Goal: Task Accomplishment & Management: Complete application form

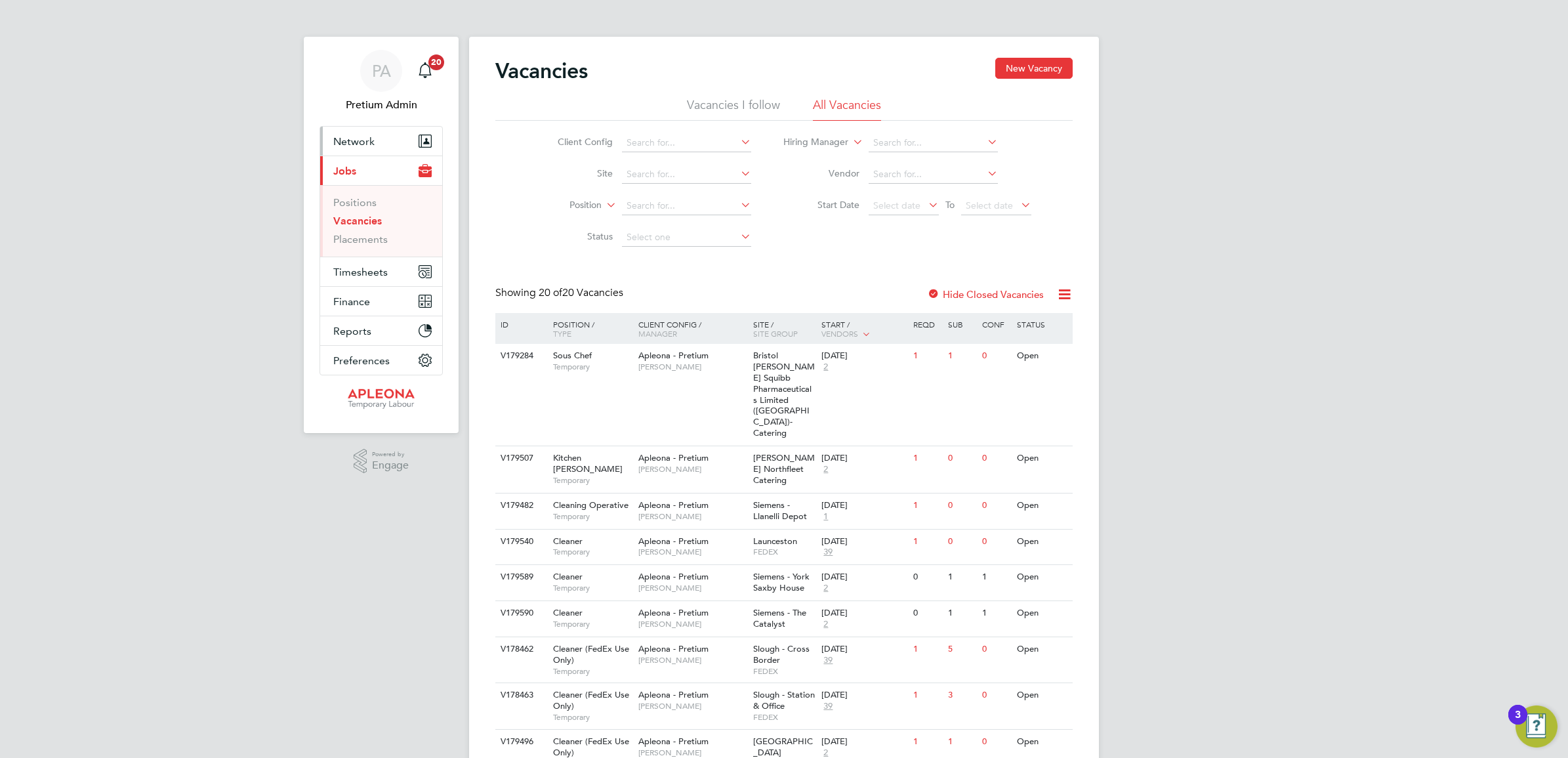
click at [342, 148] on button "Network" at bounding box center [380, 141] width 122 height 29
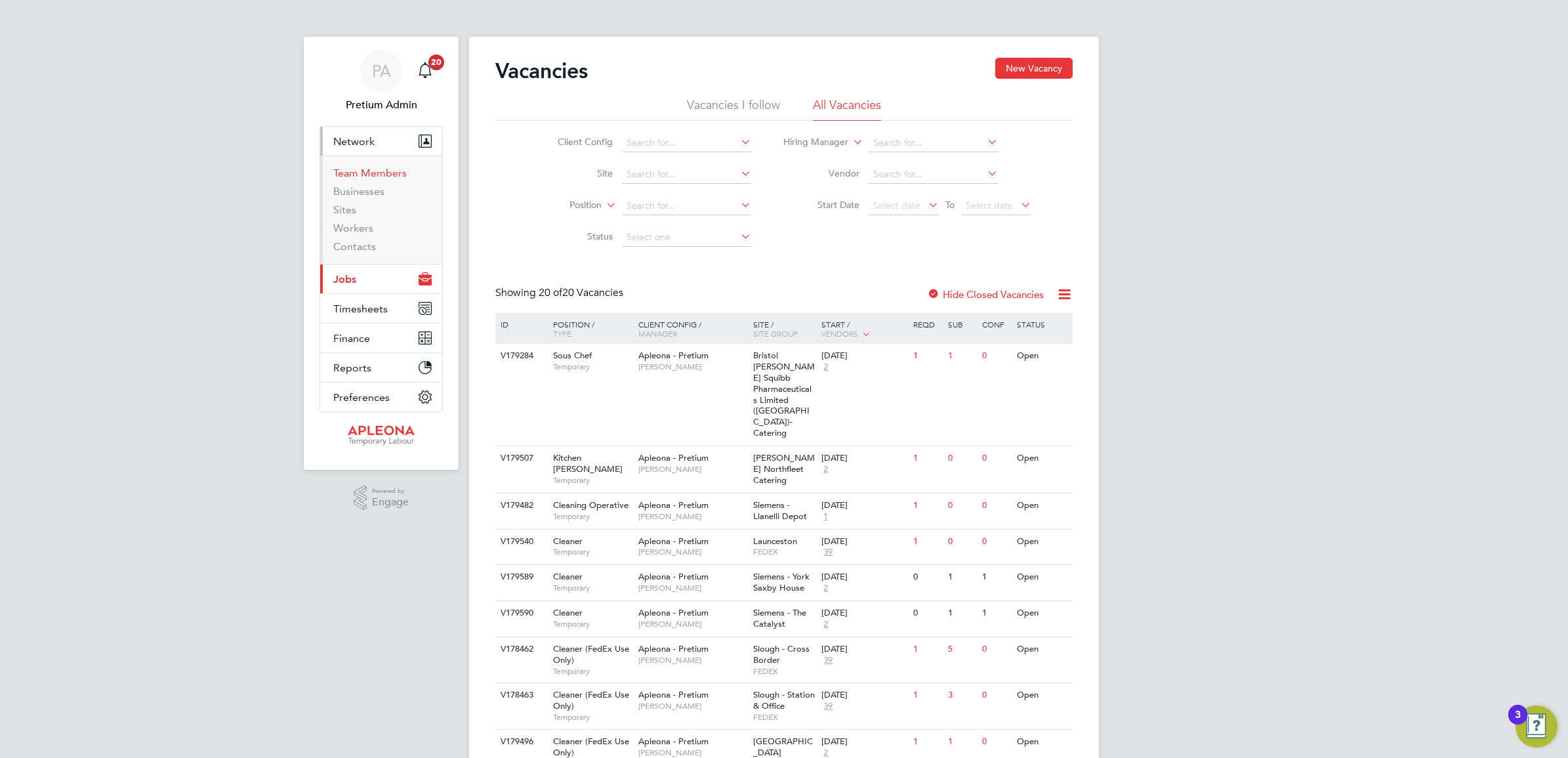
click at [359, 169] on link "Team Members" at bounding box center [370, 172] width 74 height 12
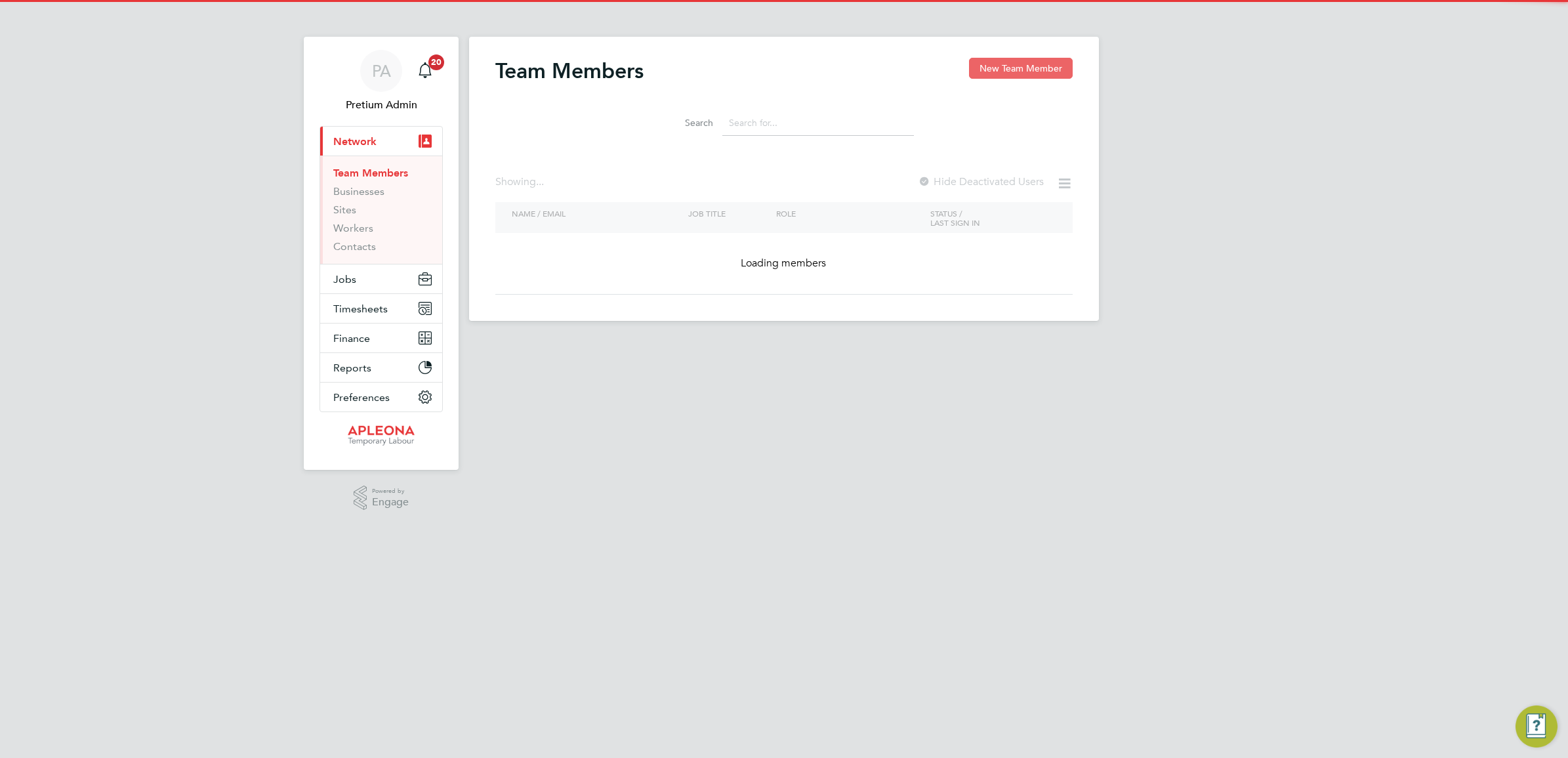
click at [1015, 76] on button "New Team Member" at bounding box center [1021, 68] width 104 height 21
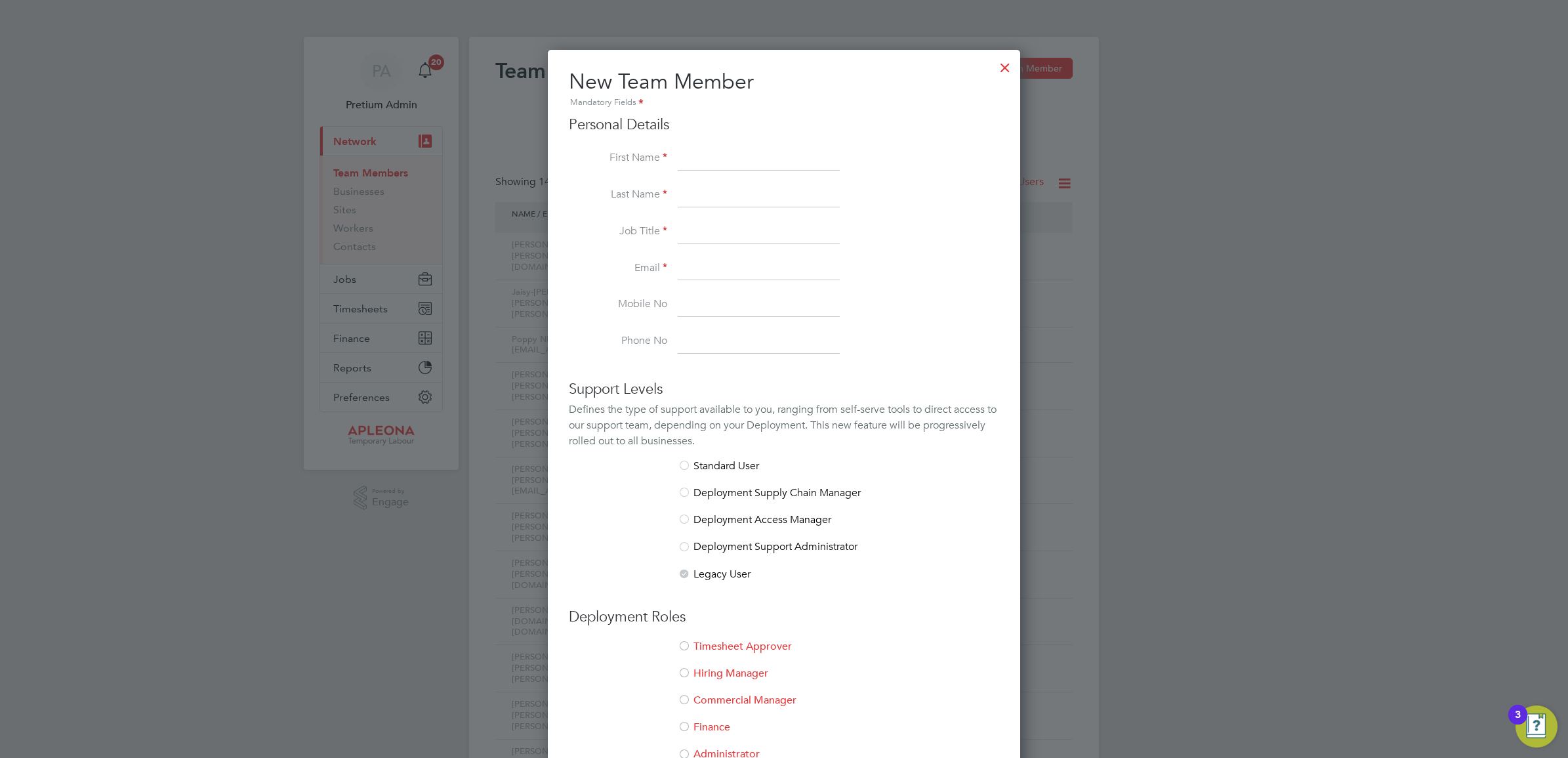
scroll to position [786, 473]
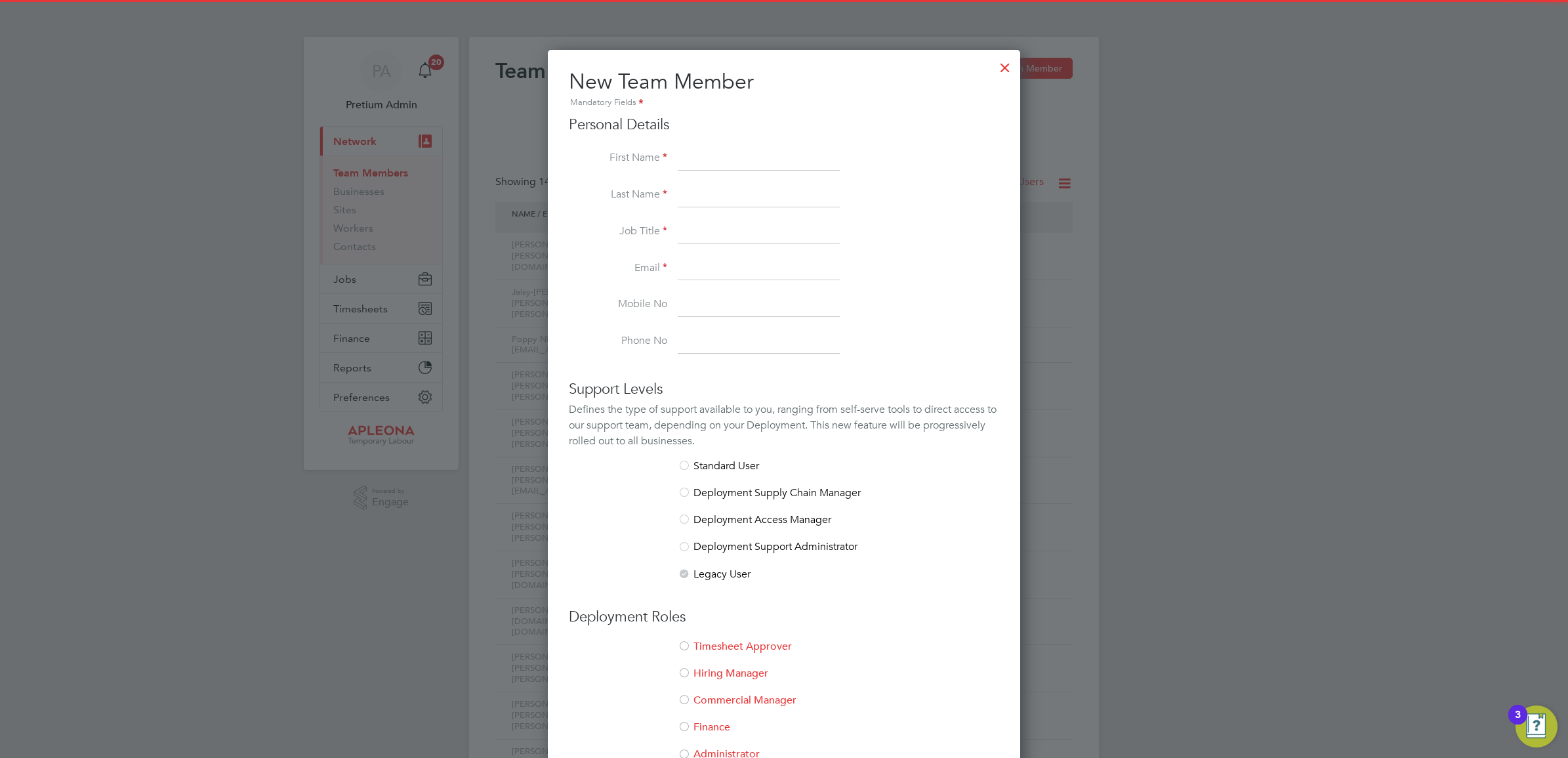
click at [697, 158] on input at bounding box center [758, 158] width 162 height 24
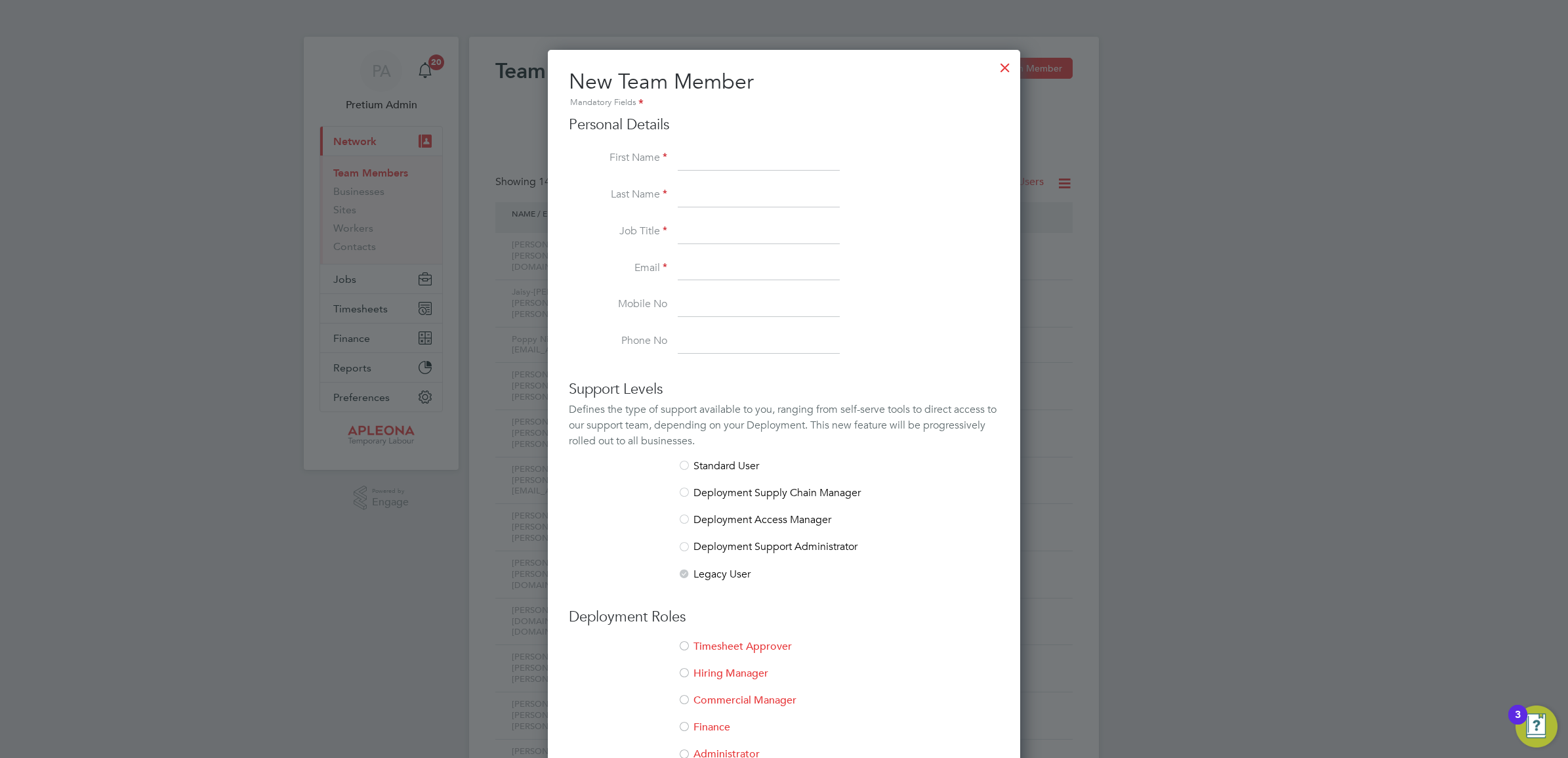
click at [716, 228] on input at bounding box center [758, 232] width 162 height 24
click at [699, 274] on input at bounding box center [758, 269] width 162 height 24
paste input "christopher.perkins@apleona.com"
click at [685, 275] on input "christopher.perkins@apleona.com" at bounding box center [758, 269] width 162 height 24
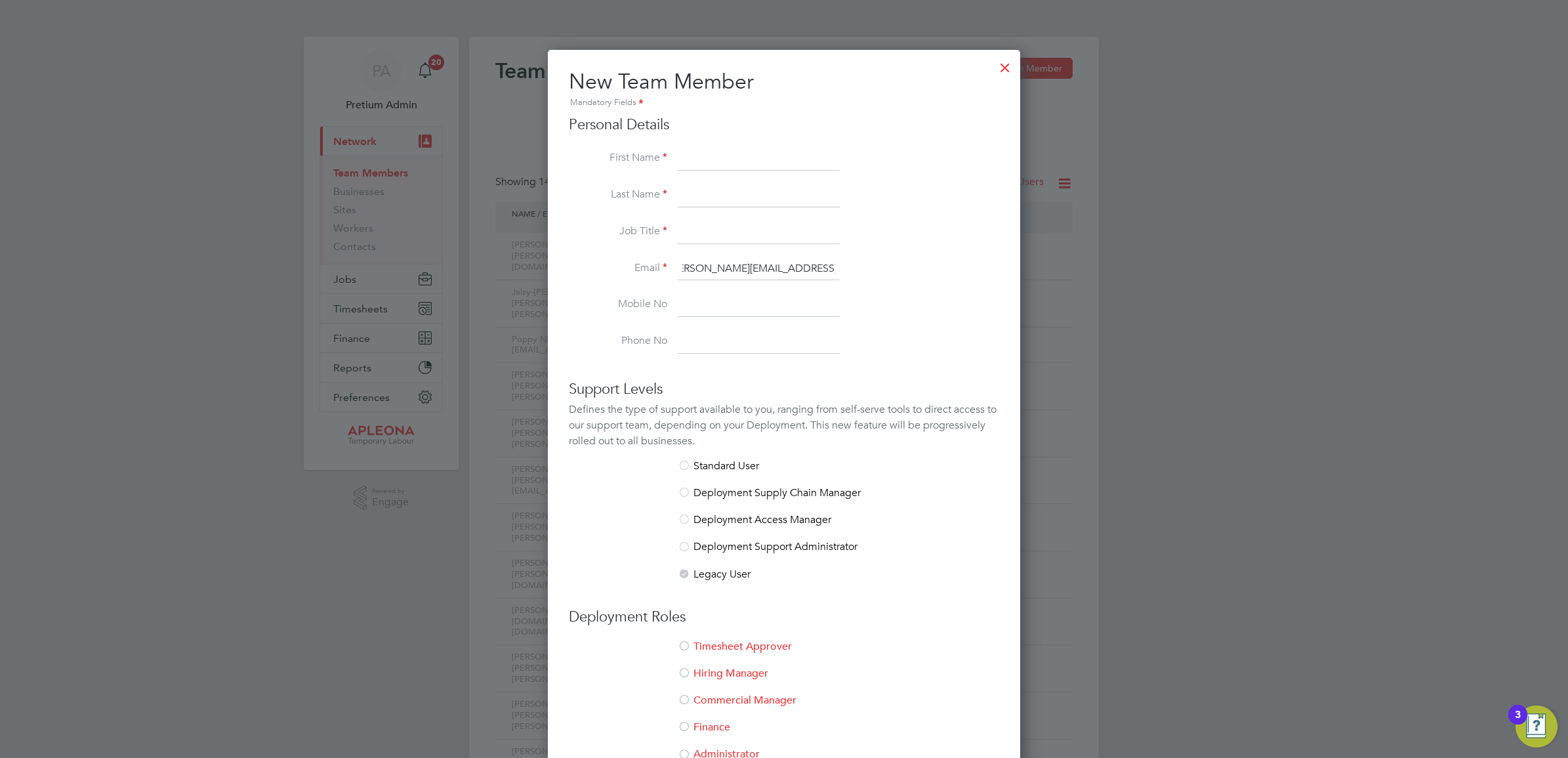
click at [704, 266] on input "christopher.perkins@apleona.com" at bounding box center [758, 269] width 162 height 24
click at [702, 273] on input "christopher.perkins@apleona.com" at bounding box center [758, 269] width 162 height 24
type input "christopher.perkins@apleona.com"
click at [746, 153] on input at bounding box center [758, 158] width 162 height 24
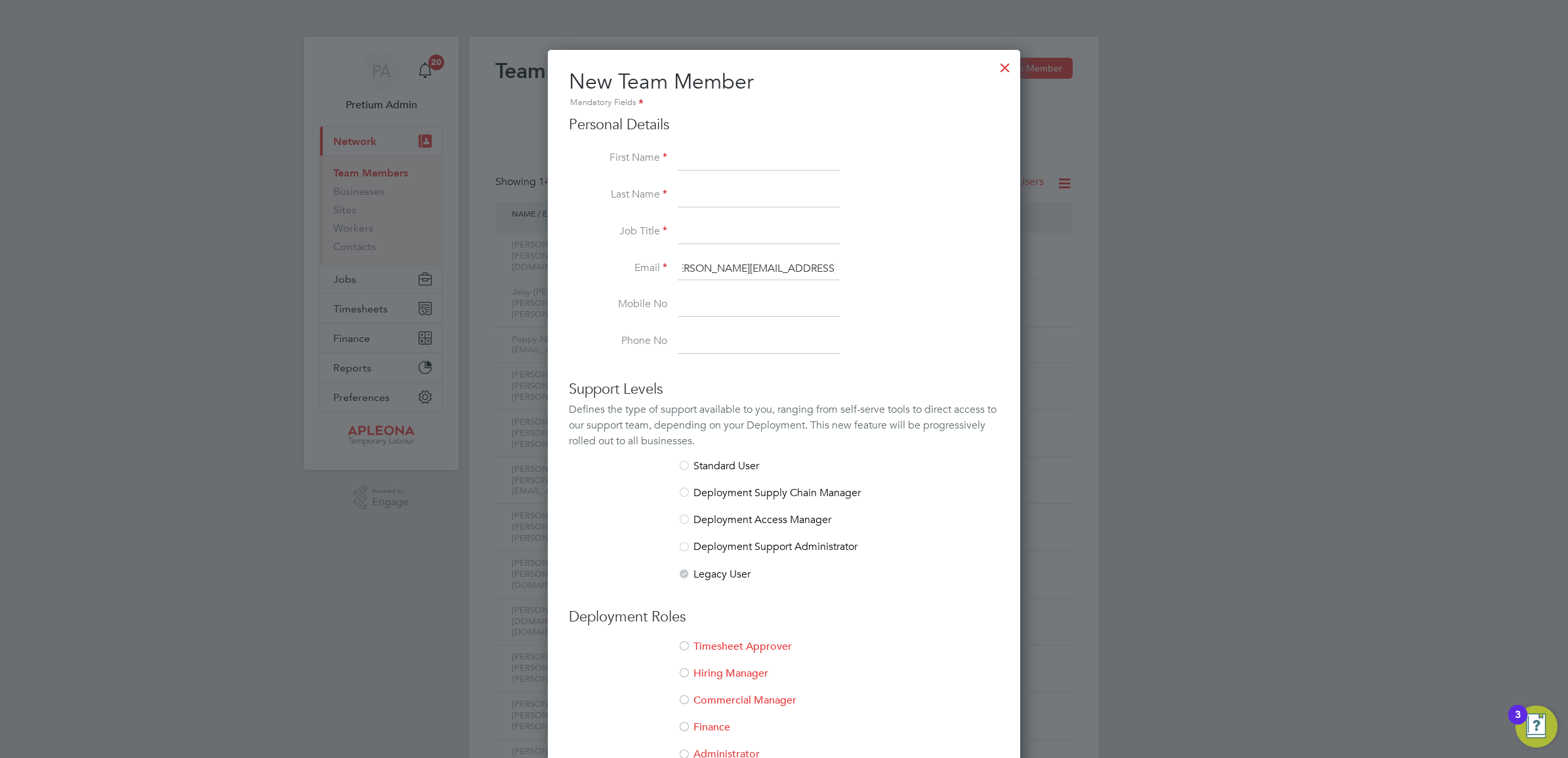
scroll to position [0, 0]
paste input "christopher"
drag, startPoint x: 686, startPoint y: 155, endPoint x: 710, endPoint y: 163, distance: 25.3
click at [686, 155] on input "christopher" at bounding box center [758, 158] width 162 height 24
type input "Christopher"
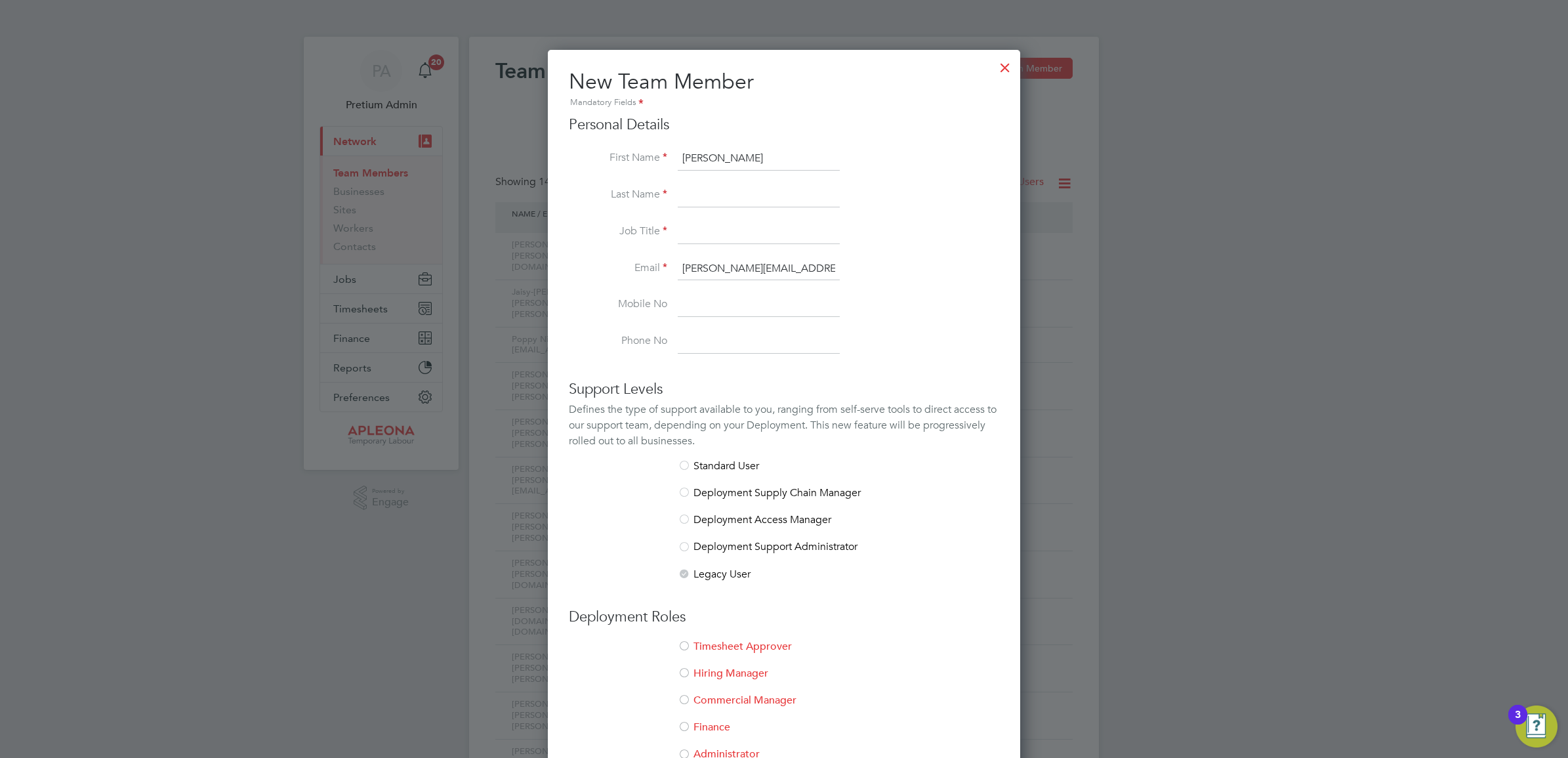
click at [756, 262] on input "christopher.perkins@apleona.com" at bounding box center [758, 269] width 162 height 24
click at [706, 205] on input at bounding box center [758, 195] width 162 height 24
paste input "perkins"
click at [686, 199] on input "perkins" at bounding box center [758, 195] width 162 height 24
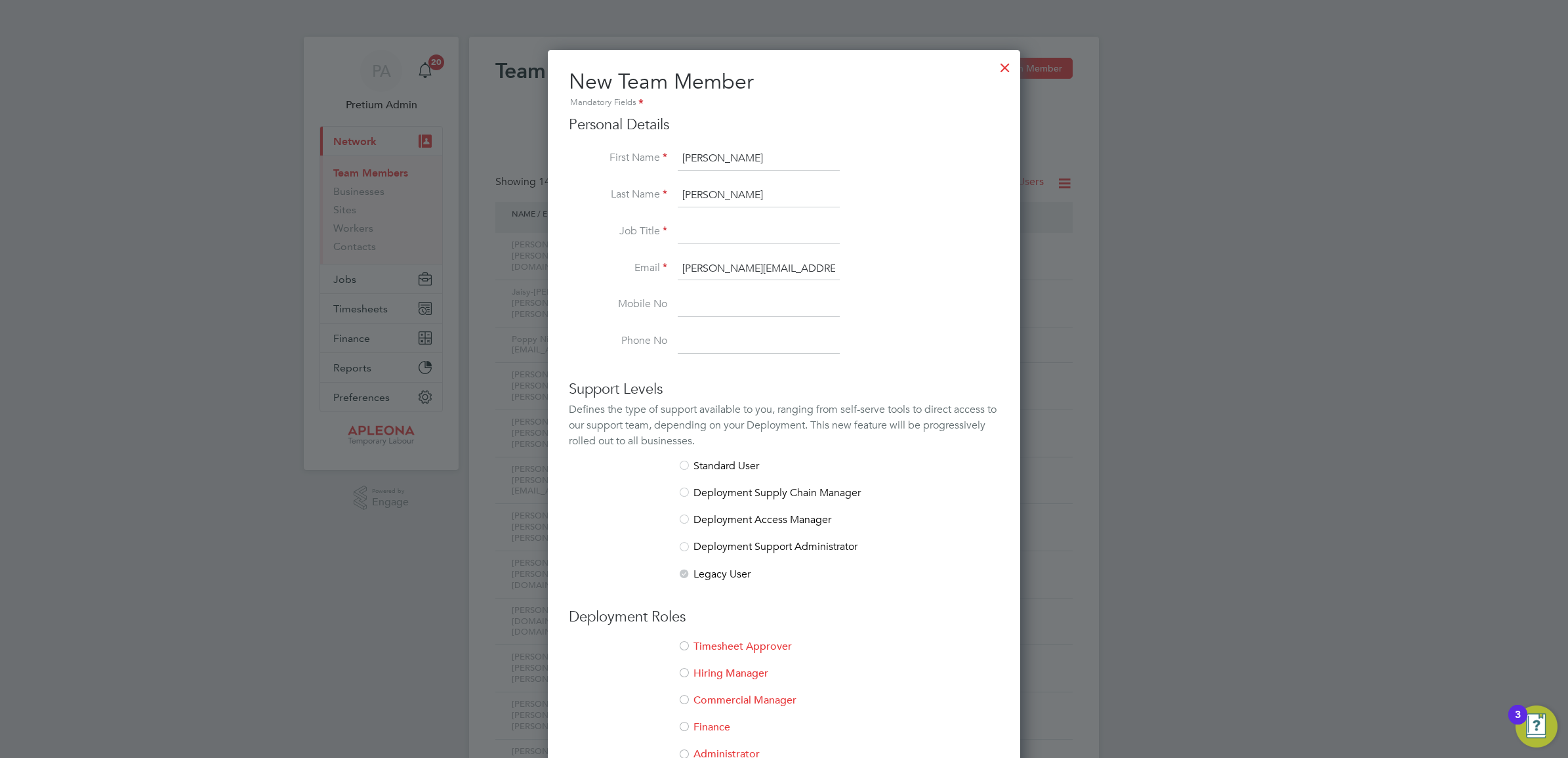
type input "Perkins"
click at [707, 230] on input at bounding box center [758, 232] width 162 height 24
type input "Manager"
click at [968, 310] on li "Mobile No" at bounding box center [784, 311] width 431 height 37
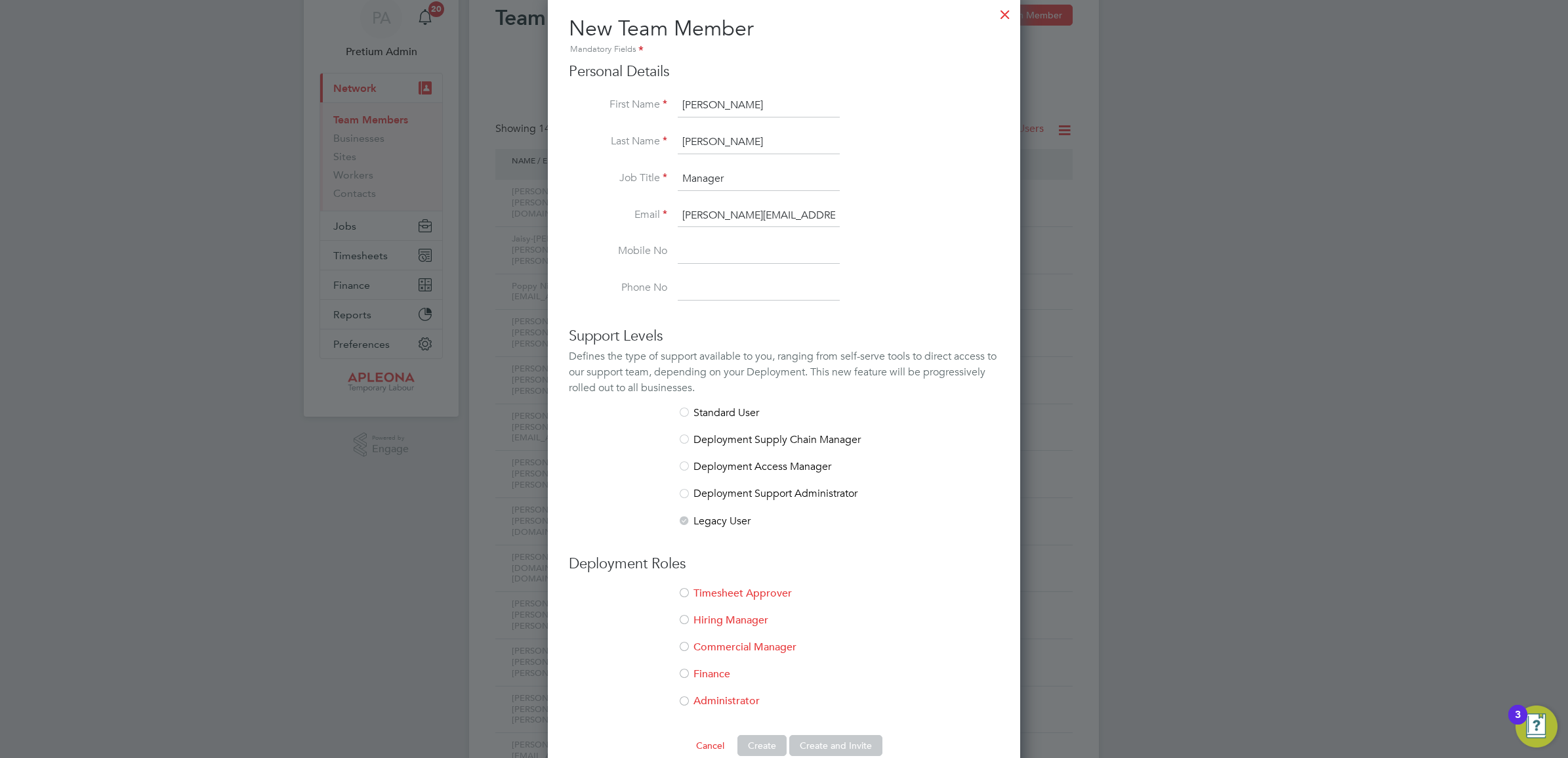
scroll to position [82, 0]
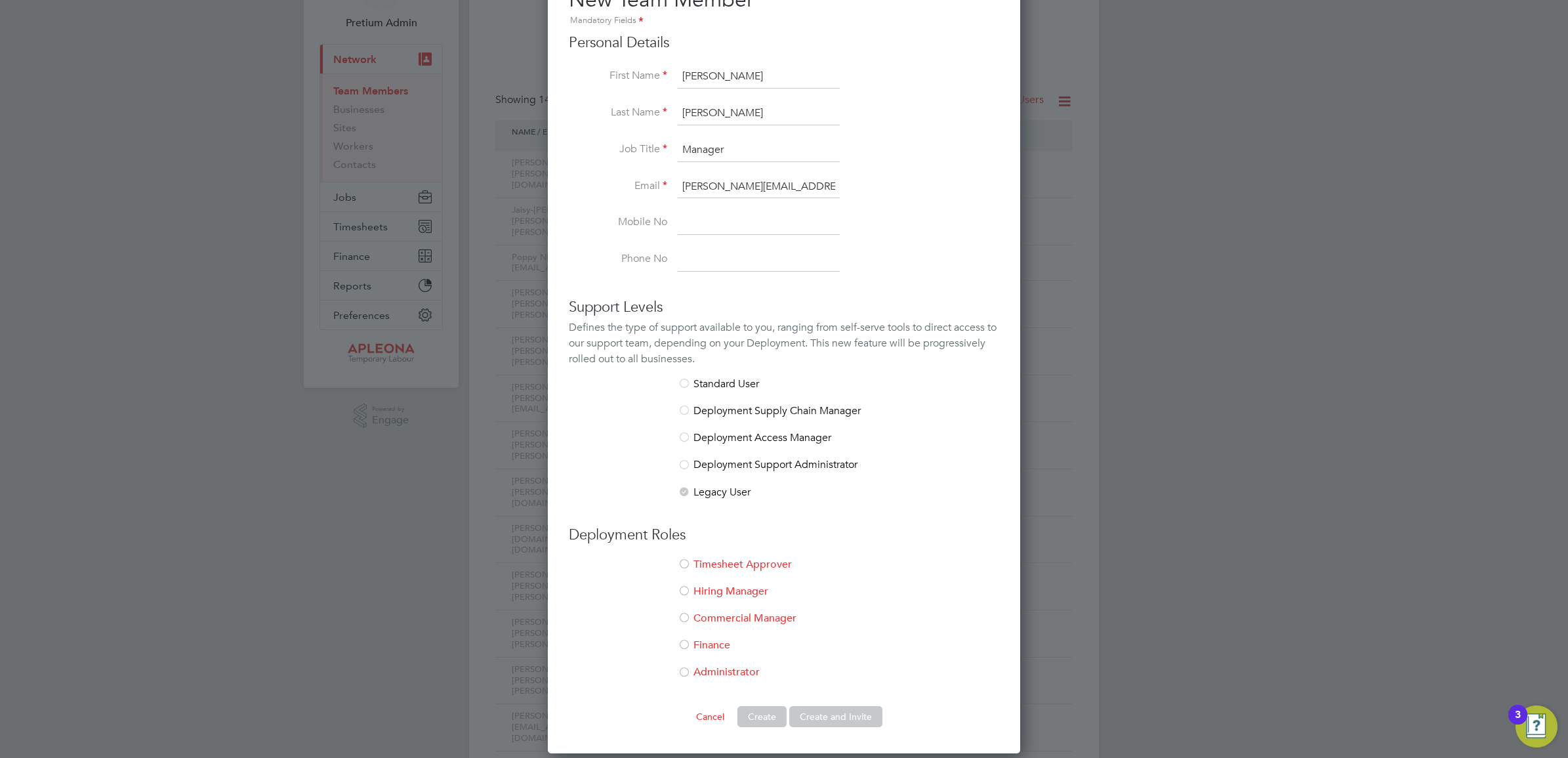
click at [753, 462] on li "Timesheet Approver" at bounding box center [784, 571] width 431 height 26
click at [739, 462] on li "Hiring Manager" at bounding box center [784, 598] width 431 height 26
click at [831, 462] on button "Create and Invite" at bounding box center [836, 716] width 93 height 21
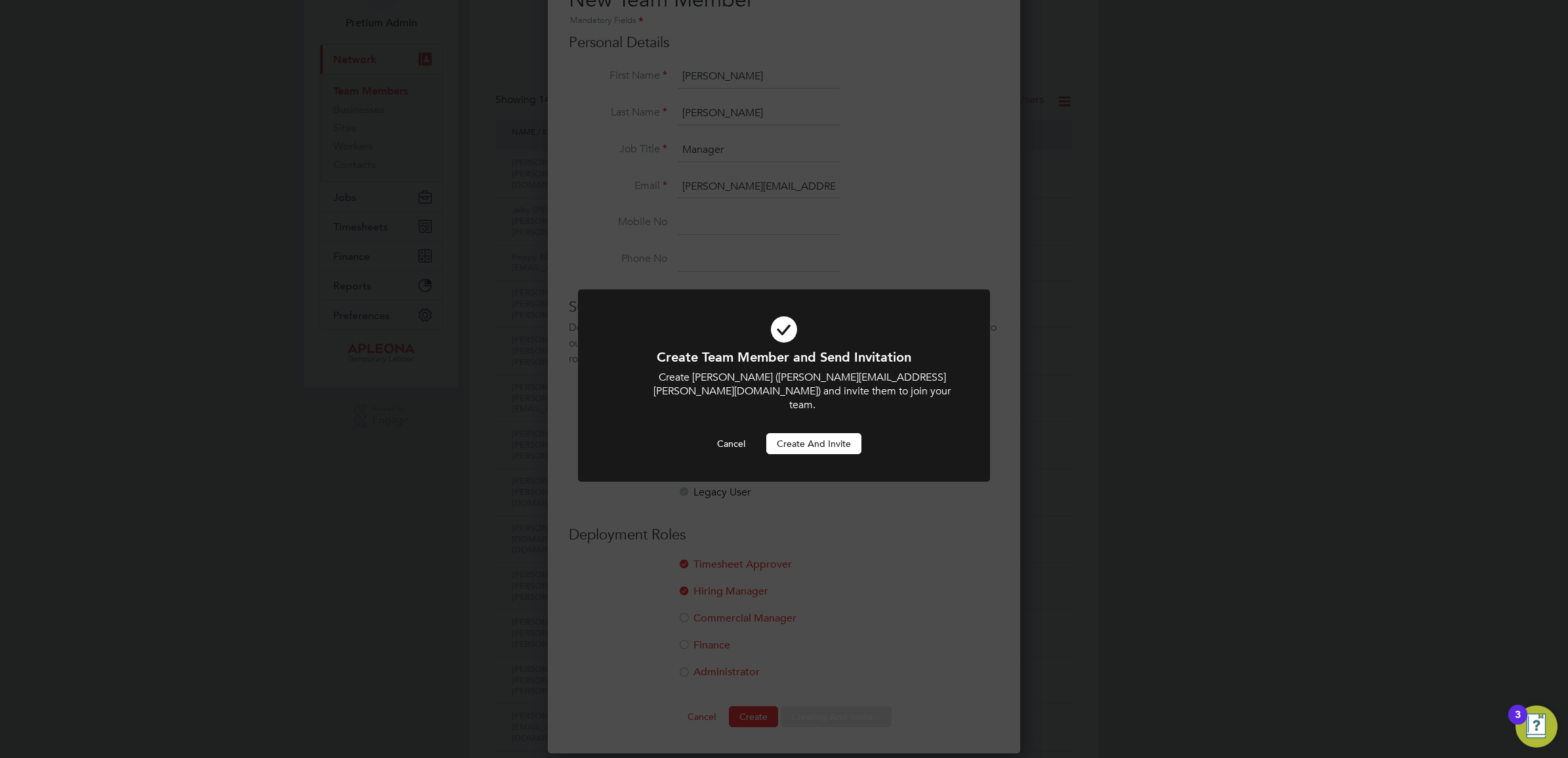
scroll to position [0, 0]
drag, startPoint x: 739, startPoint y: 422, endPoint x: 739, endPoint y: 440, distance: 18.0
click at [739, 433] on button "Cancel" at bounding box center [731, 444] width 49 height 21
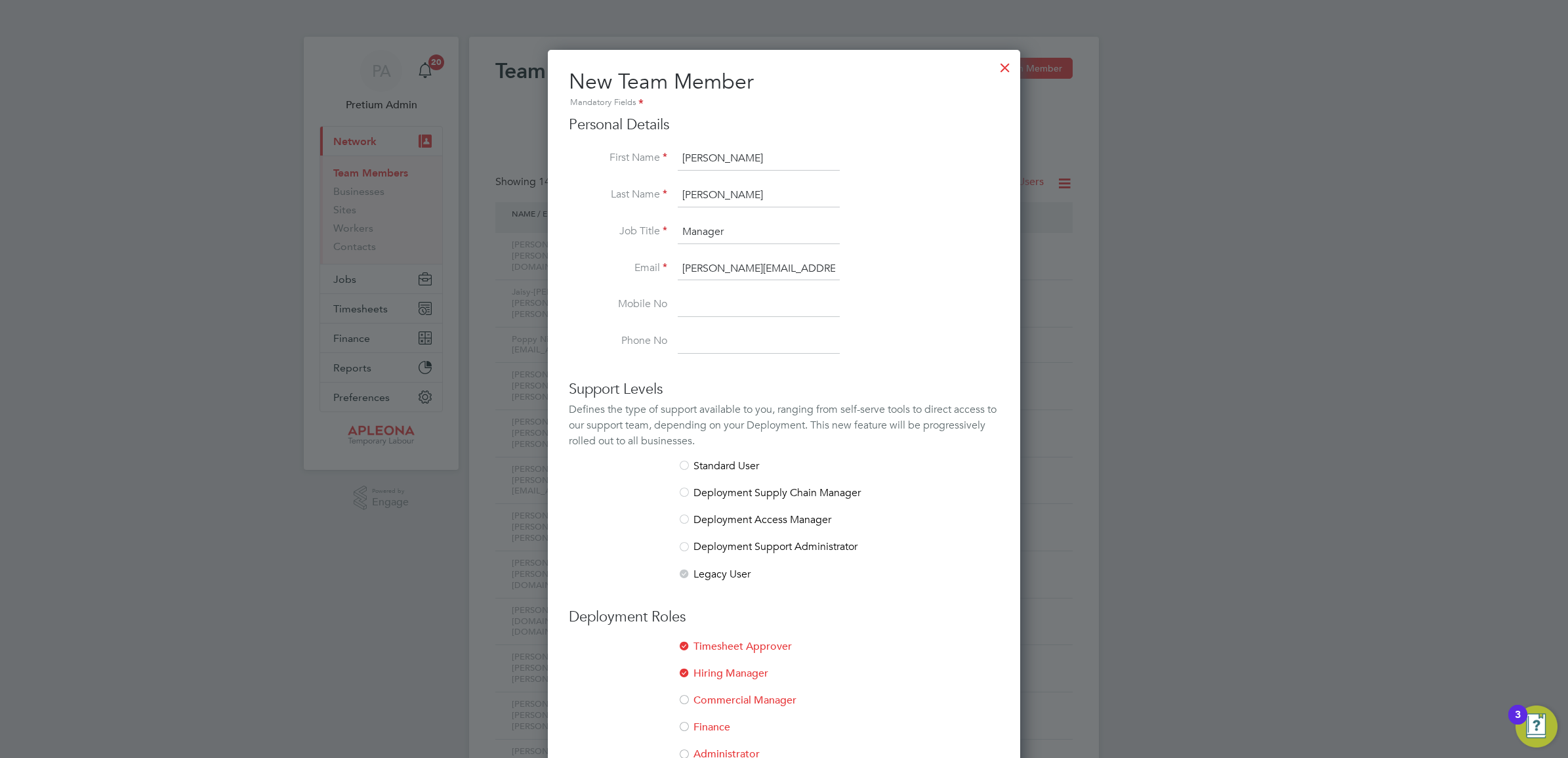
scroll to position [82, 0]
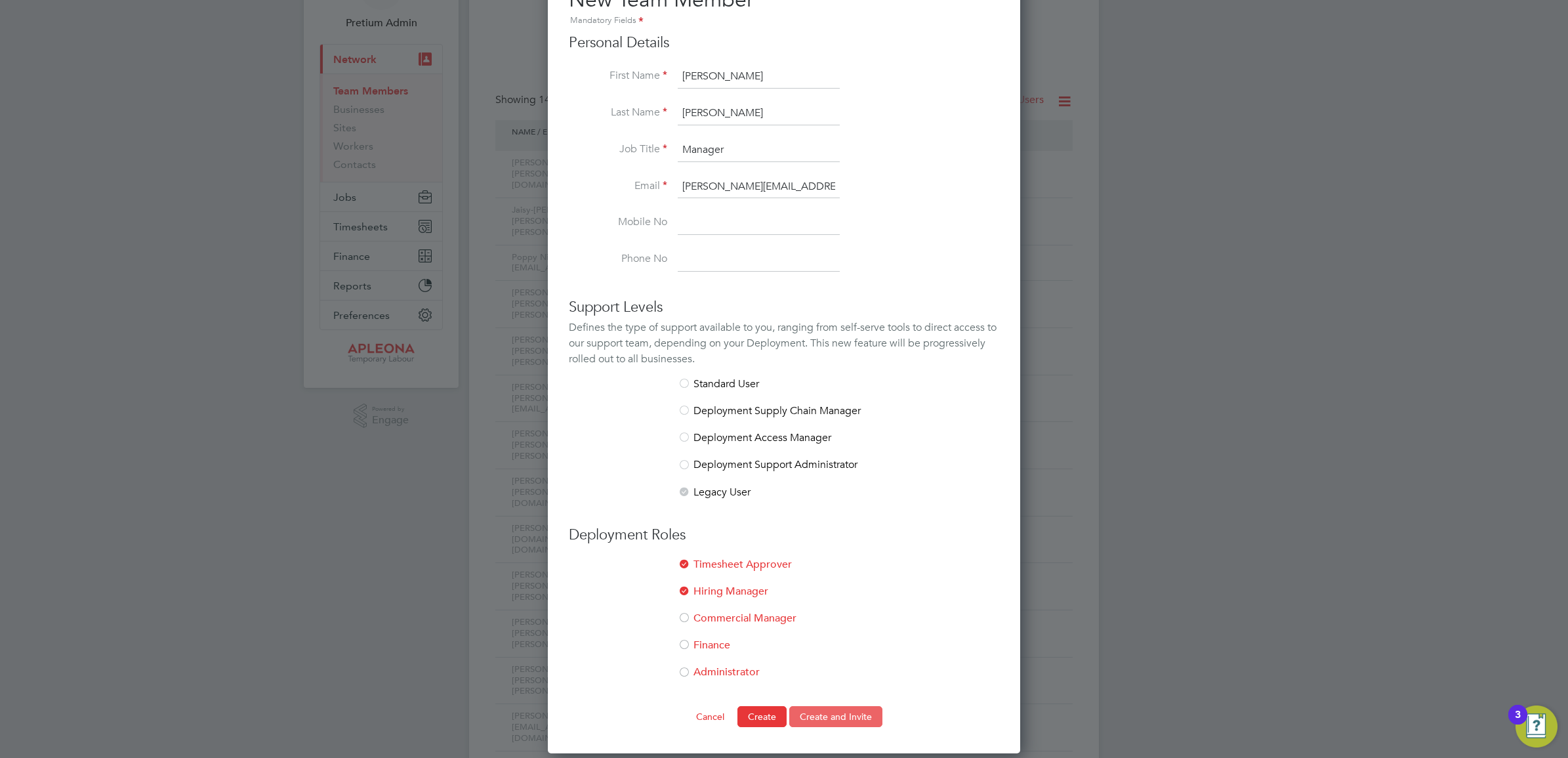
click at [824, 462] on button "Create and Invite" at bounding box center [836, 716] width 93 height 21
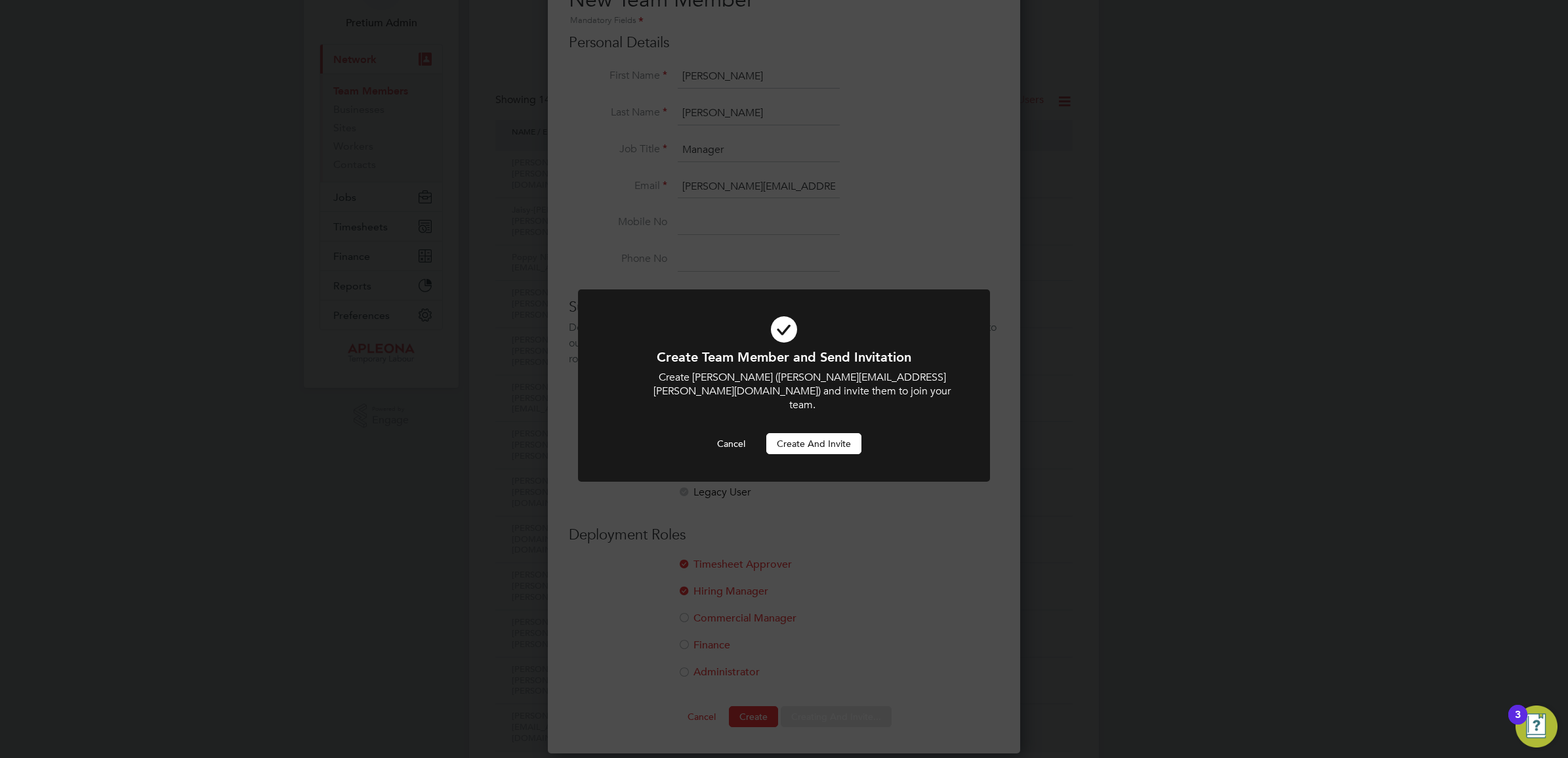
scroll to position [0, 0]
click at [837, 433] on button "Create and invite" at bounding box center [814, 444] width 96 height 21
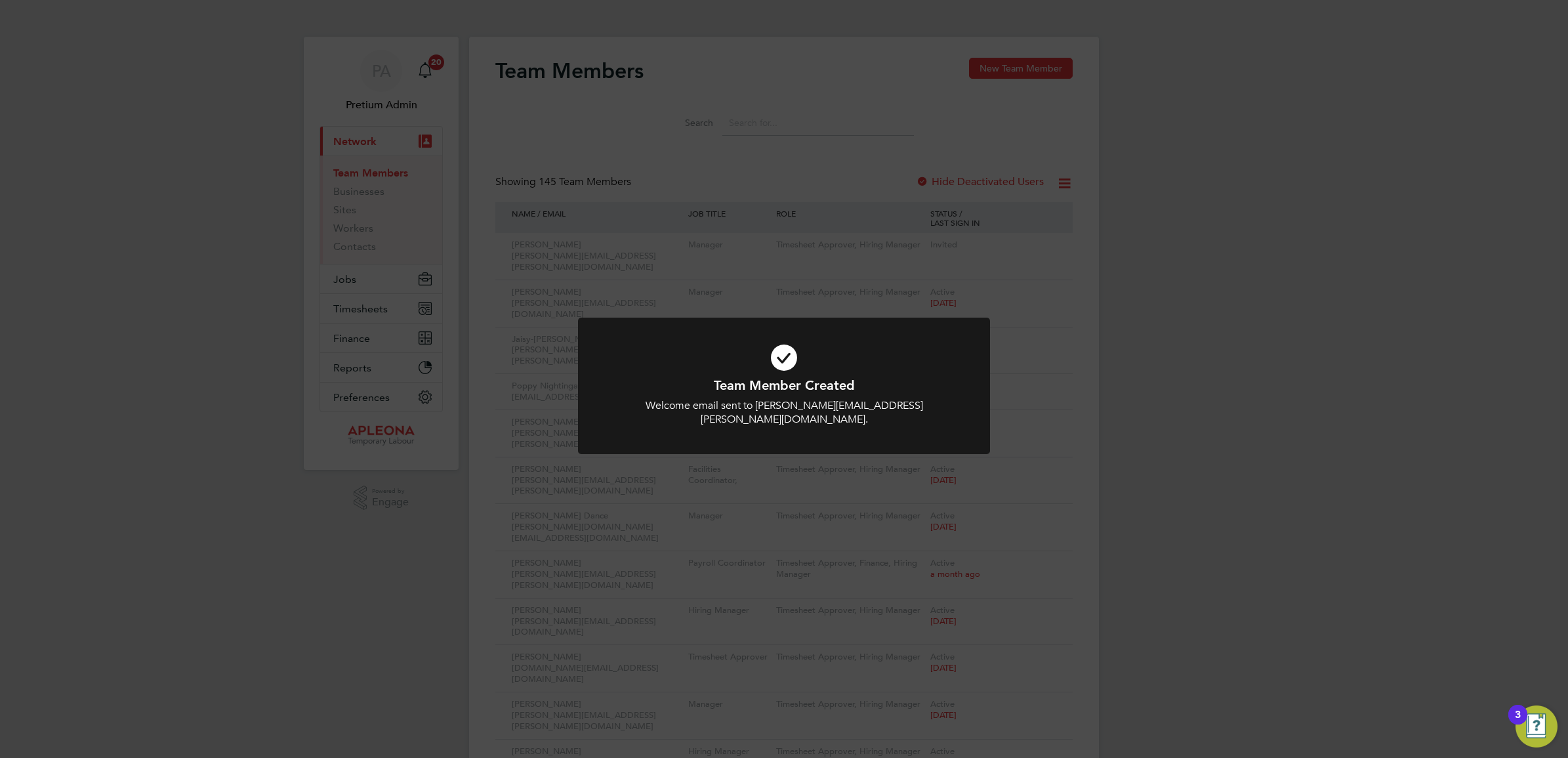
click at [768, 230] on div "Team Member Created Welcome email sent to christopher.perkins@apleona.com. Canc…" at bounding box center [784, 379] width 1568 height 758
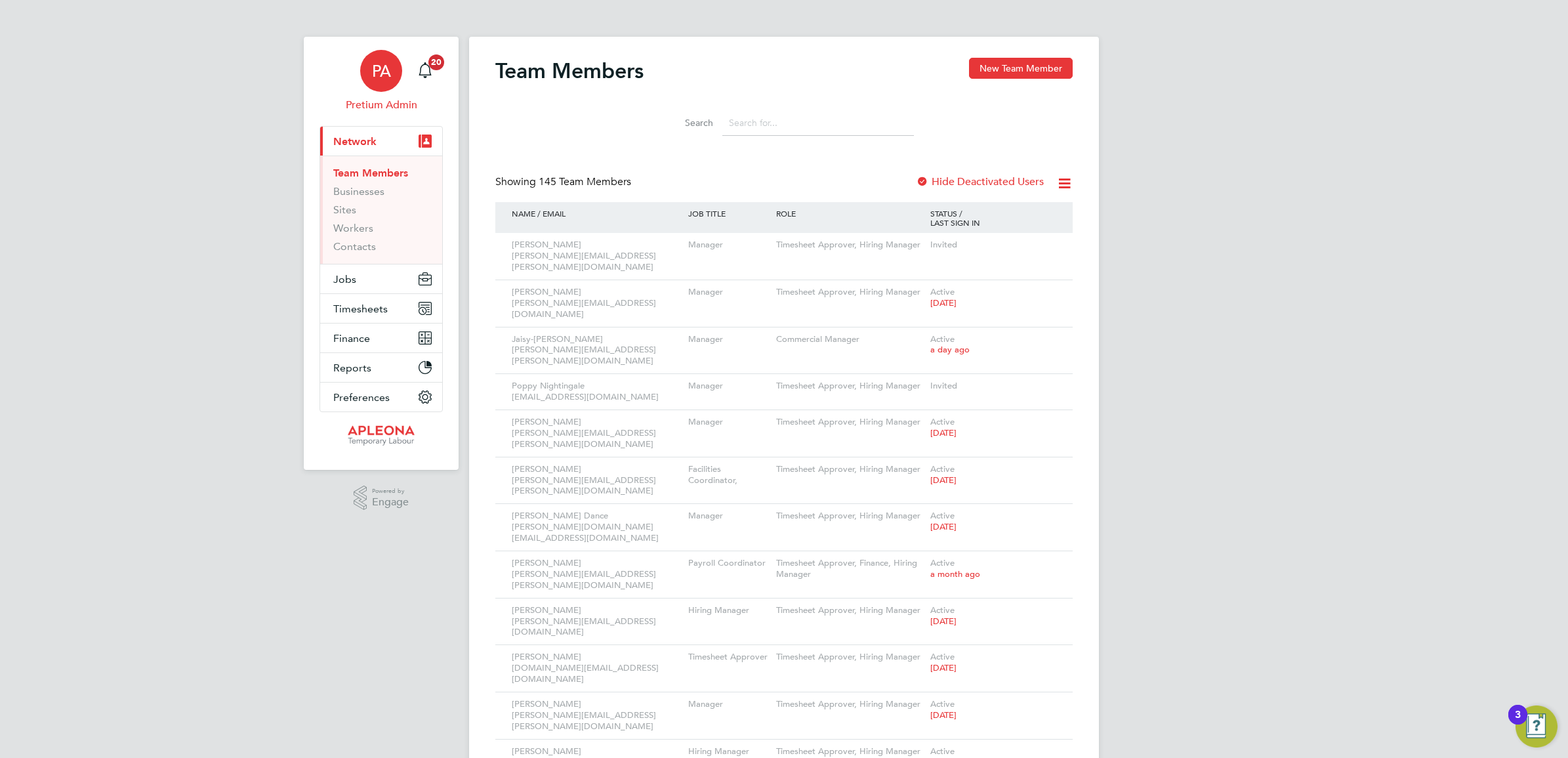
click at [381, 78] on span "PA" at bounding box center [381, 71] width 19 height 17
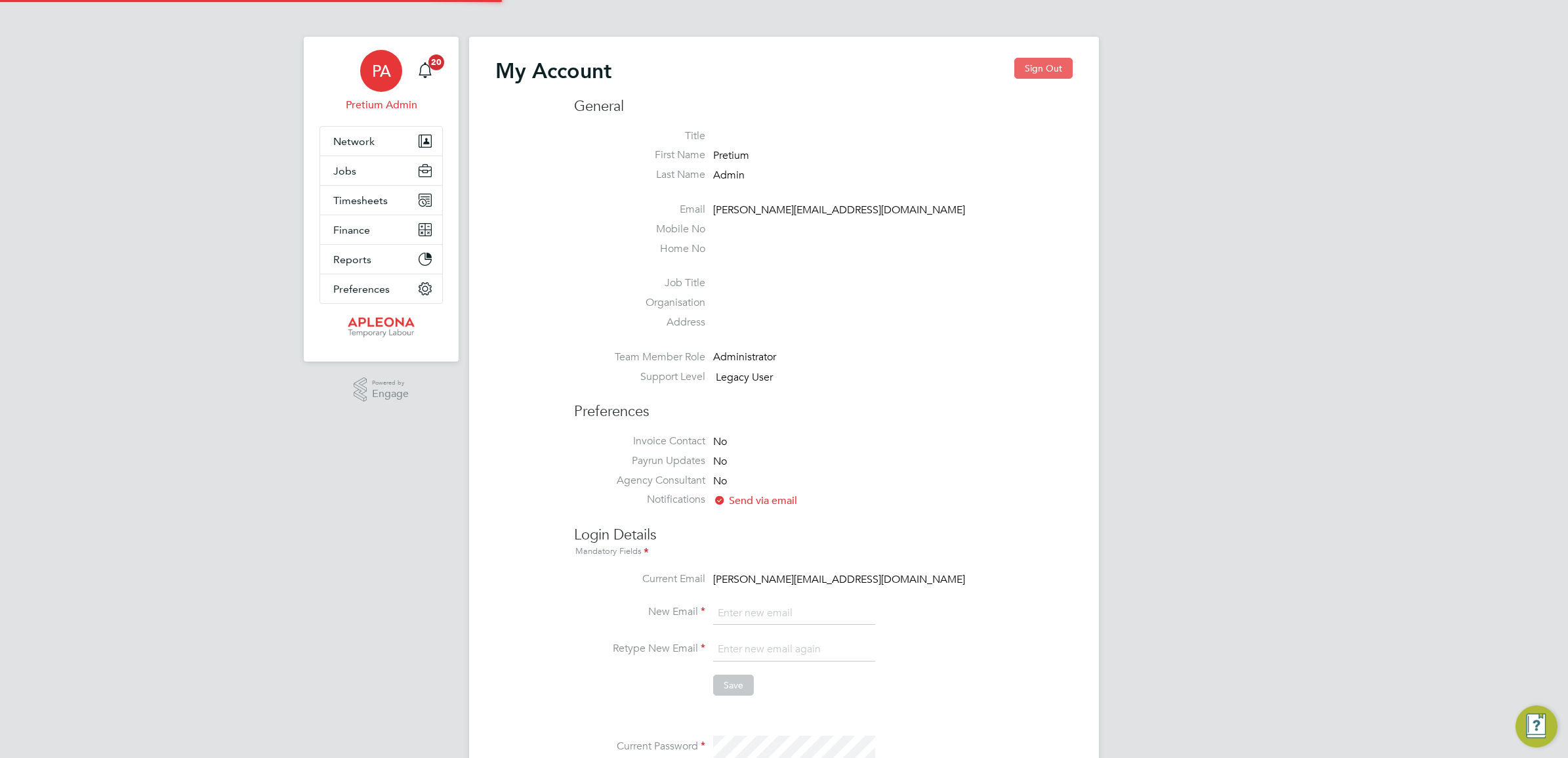
type input "Sasha.apleona@pretiumresourcing.co.uk"
click at [1043, 70] on button "Sign Out" at bounding box center [1044, 68] width 59 height 21
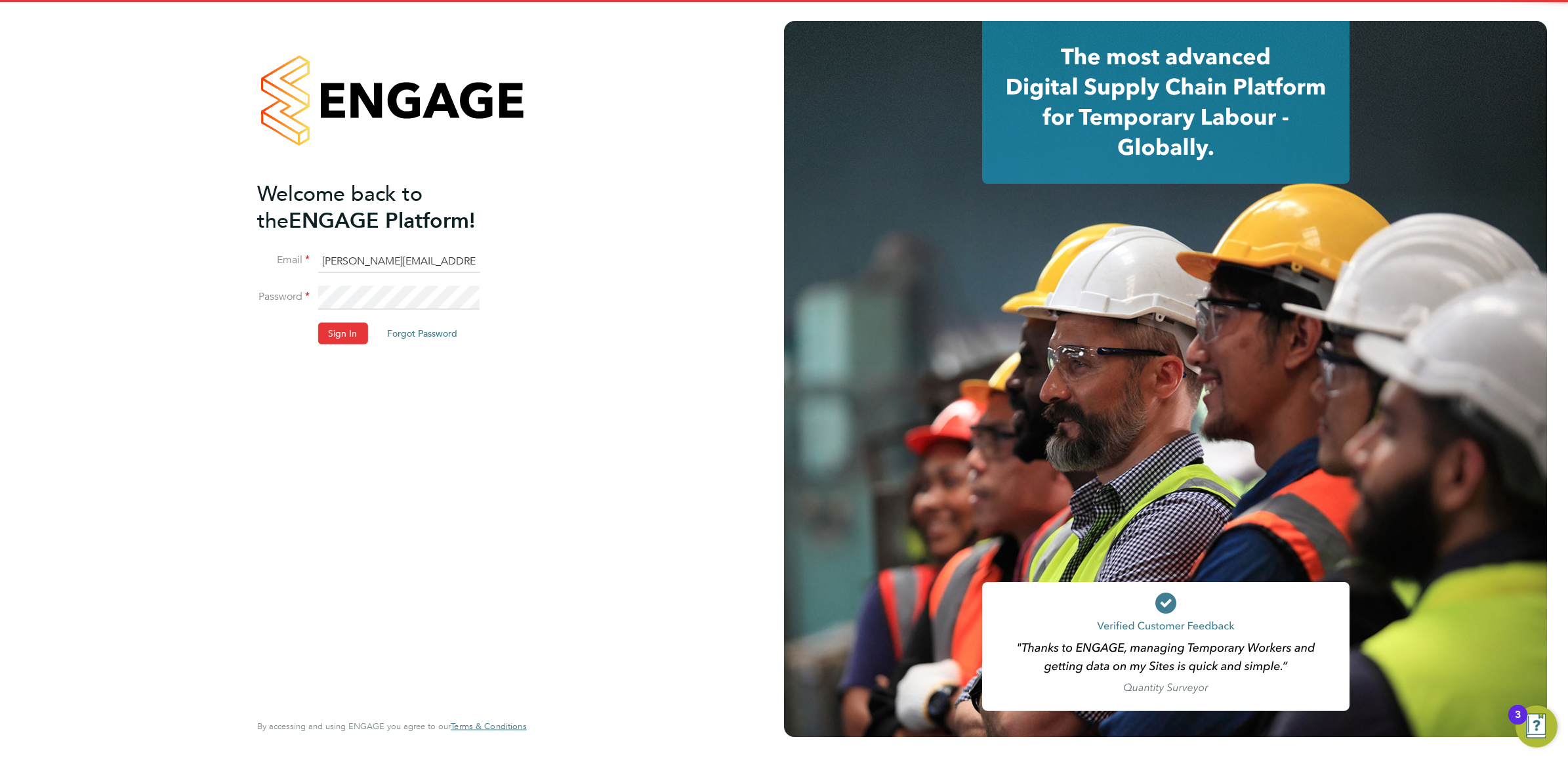
click at [382, 257] on input "Sasha.apleona@pretiumresourcing.co.uk" at bounding box center [398, 260] width 162 height 24
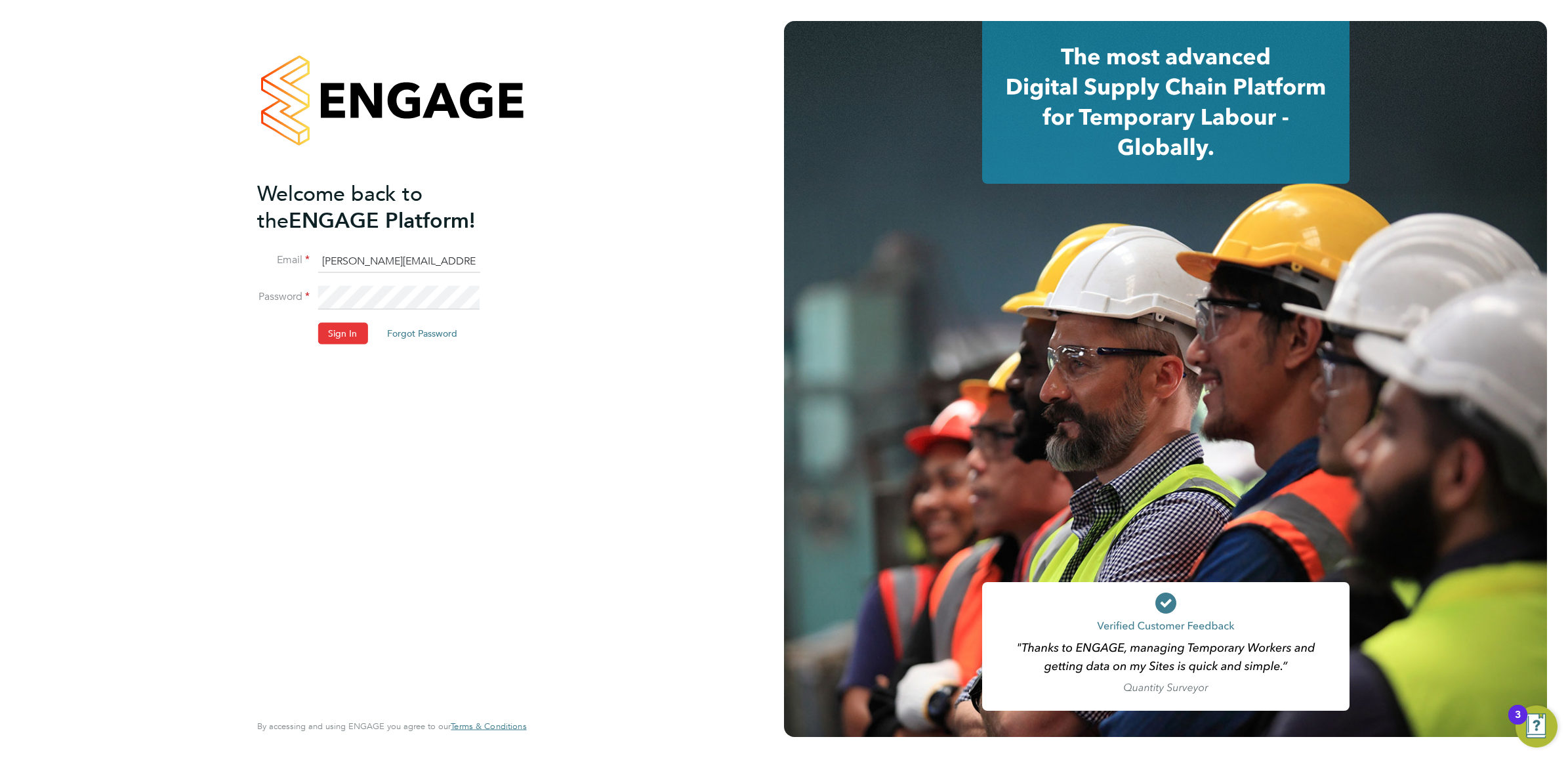
type input "abmfacility@pretiumresourcing.co.uk"
click at [348, 328] on button "Sign In" at bounding box center [343, 333] width 50 height 21
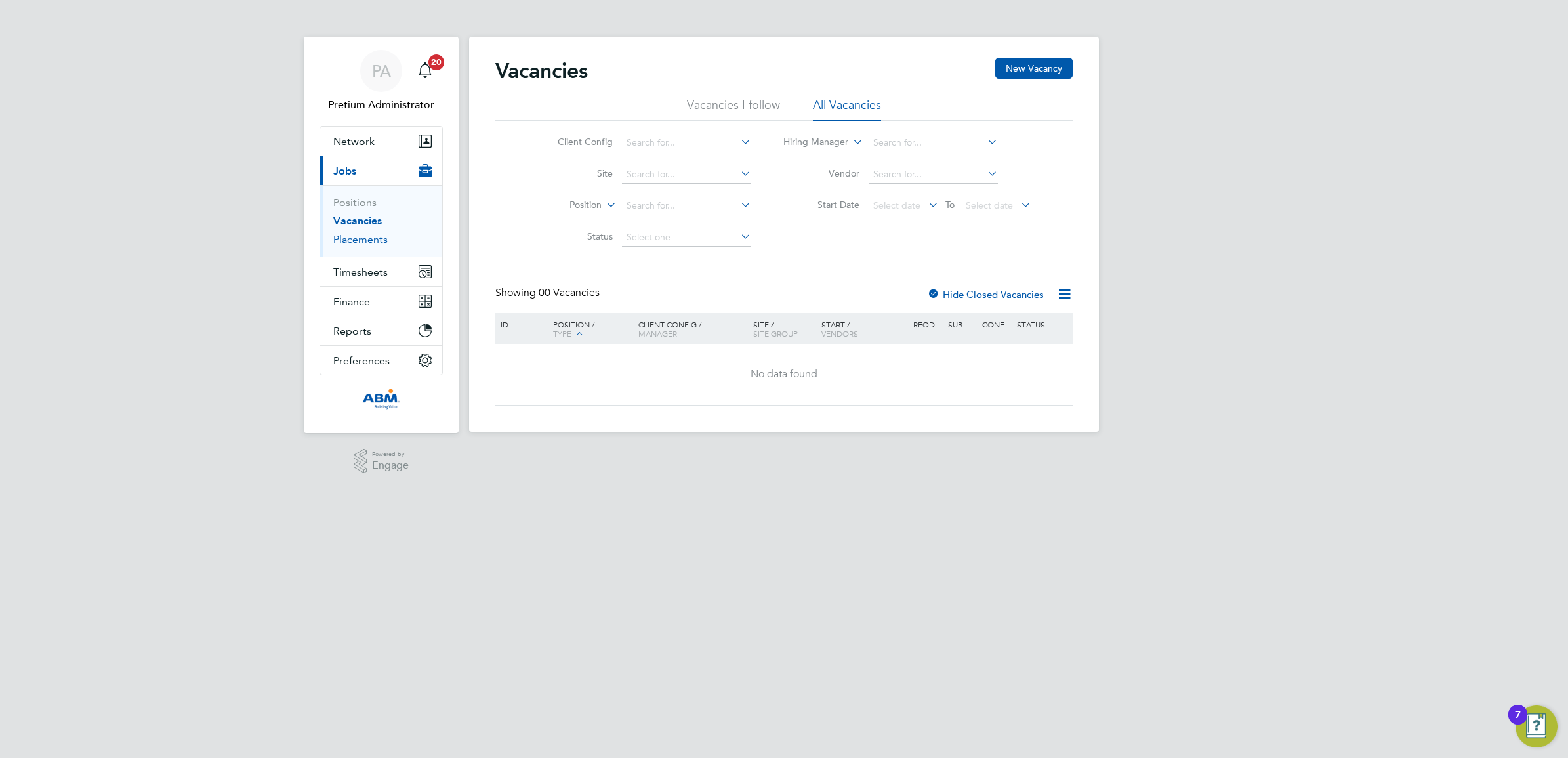
click at [346, 243] on link "Placements" at bounding box center [361, 238] width 55 height 12
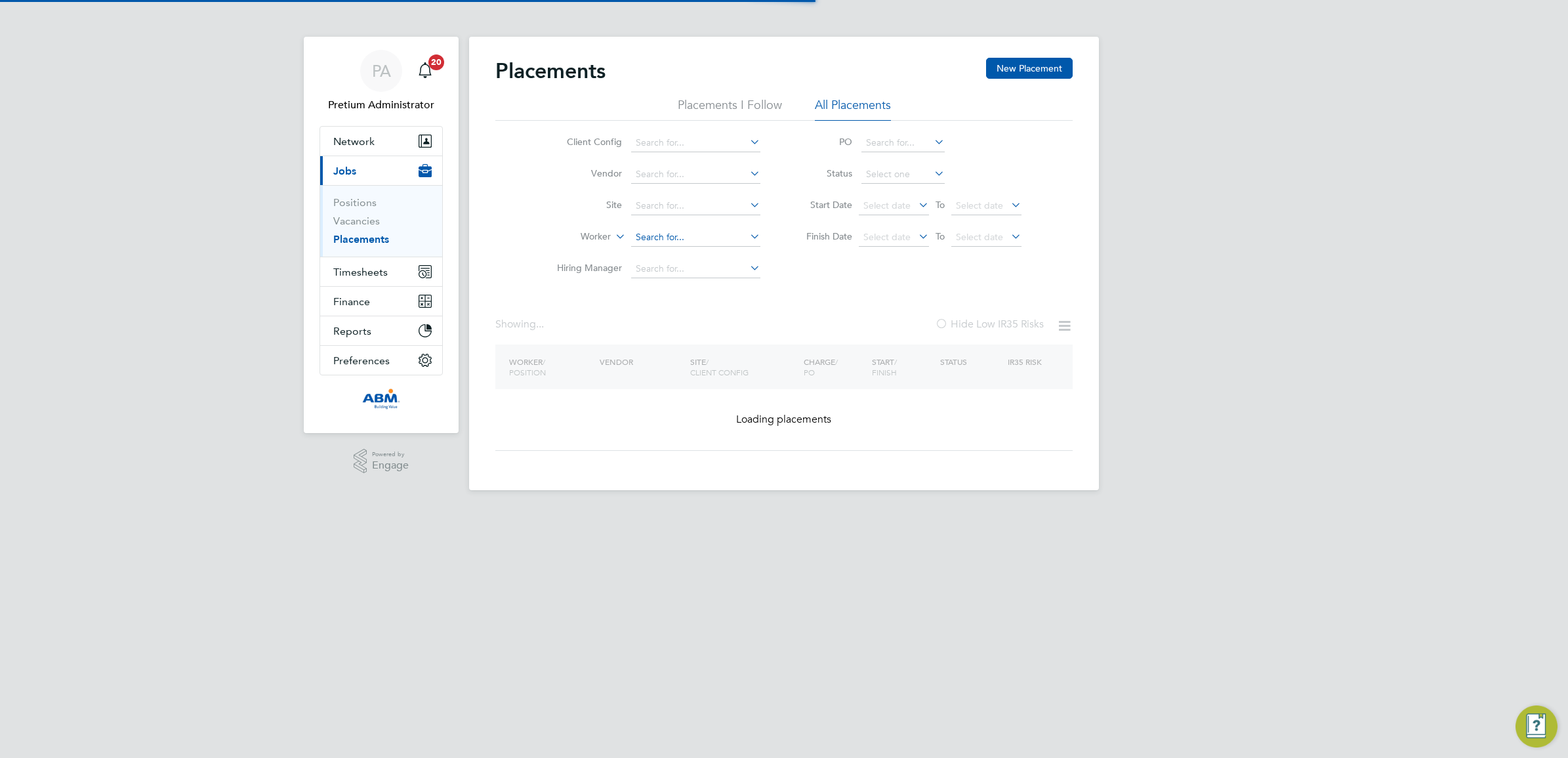
click at [663, 238] on input at bounding box center [696, 237] width 130 height 18
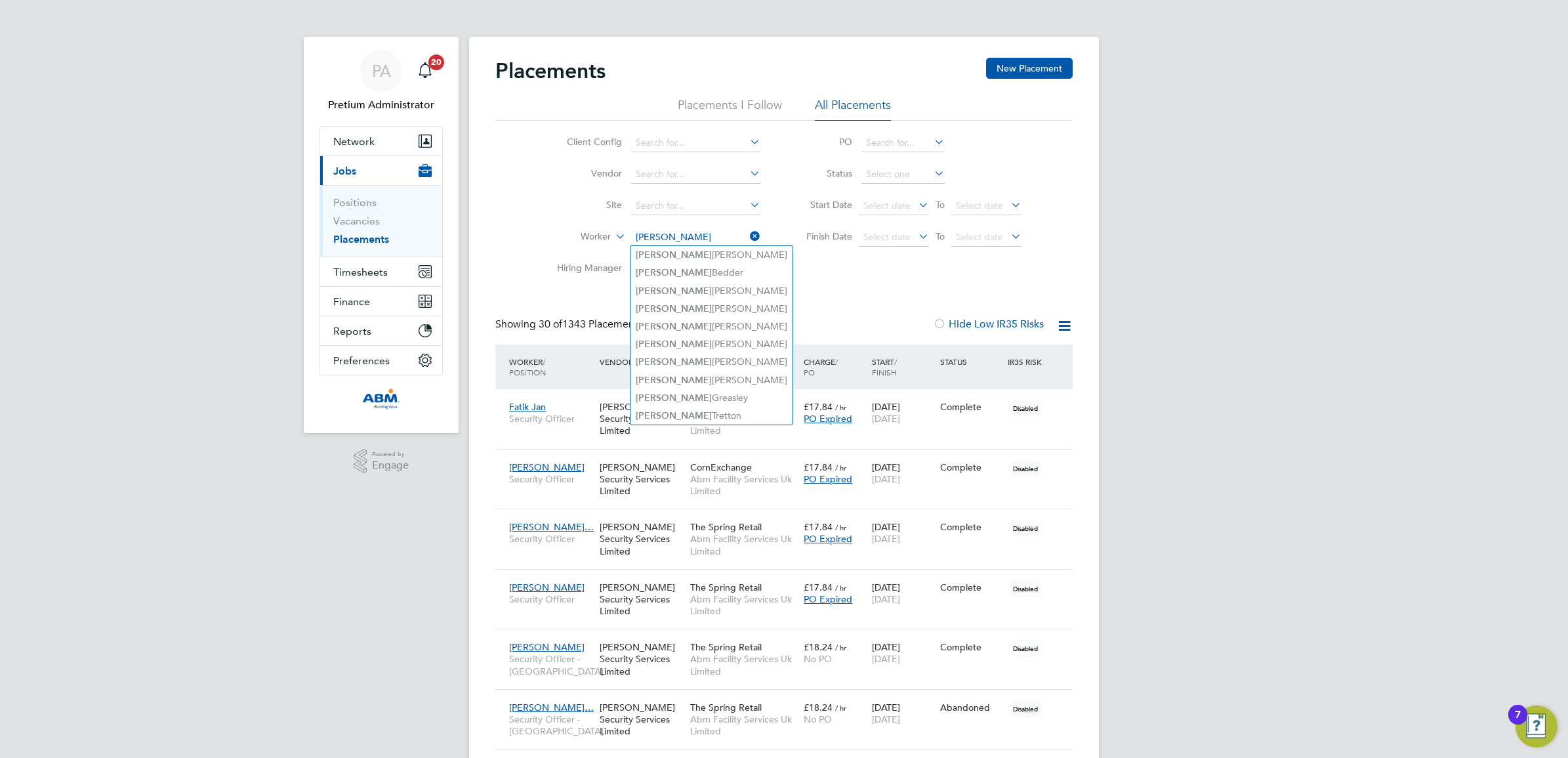
type input "[PERSON_NAME]"
